Goal: Task Accomplishment & Management: Complete application form

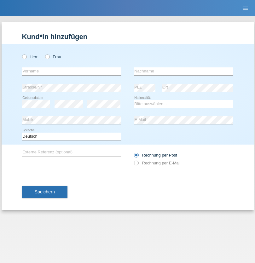
radio input "true"
click at [72, 71] on input "text" at bounding box center [71, 71] width 99 height 8
type input "Eva"
click at [183, 71] on input "text" at bounding box center [183, 71] width 99 height 8
type input "[PERSON_NAME]"
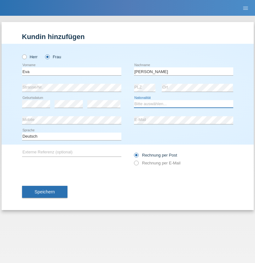
select select "AT"
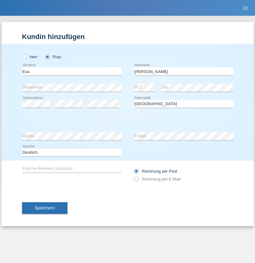
select select "C"
select select "09"
select select "2021"
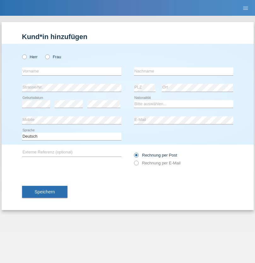
radio input "true"
click at [72, 71] on input "text" at bounding box center [71, 71] width 99 height 8
type input "Jason"
click at [183, 71] on input "text" at bounding box center [183, 71] width 99 height 8
type input "Bierend"
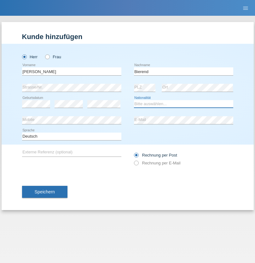
select select "DE"
select select "C"
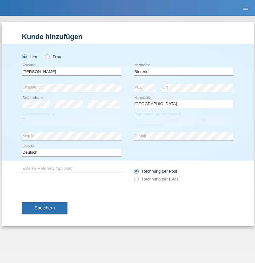
select select "01"
select select "10"
select select "2021"
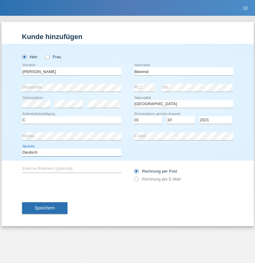
select select "en"
